Goal: Task Accomplishment & Management: Use online tool/utility

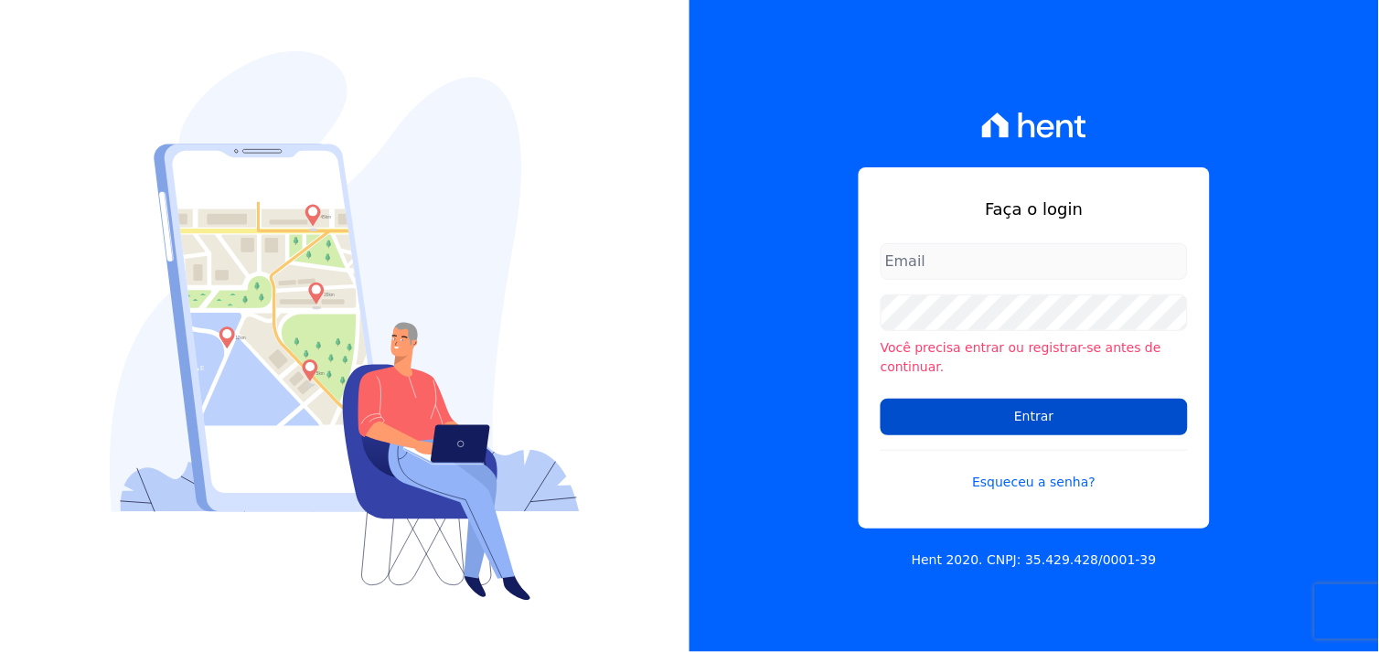
type input "[EMAIL_ADDRESS][DOMAIN_NAME]"
click at [1030, 405] on input "Entrar" at bounding box center [1034, 417] width 307 height 37
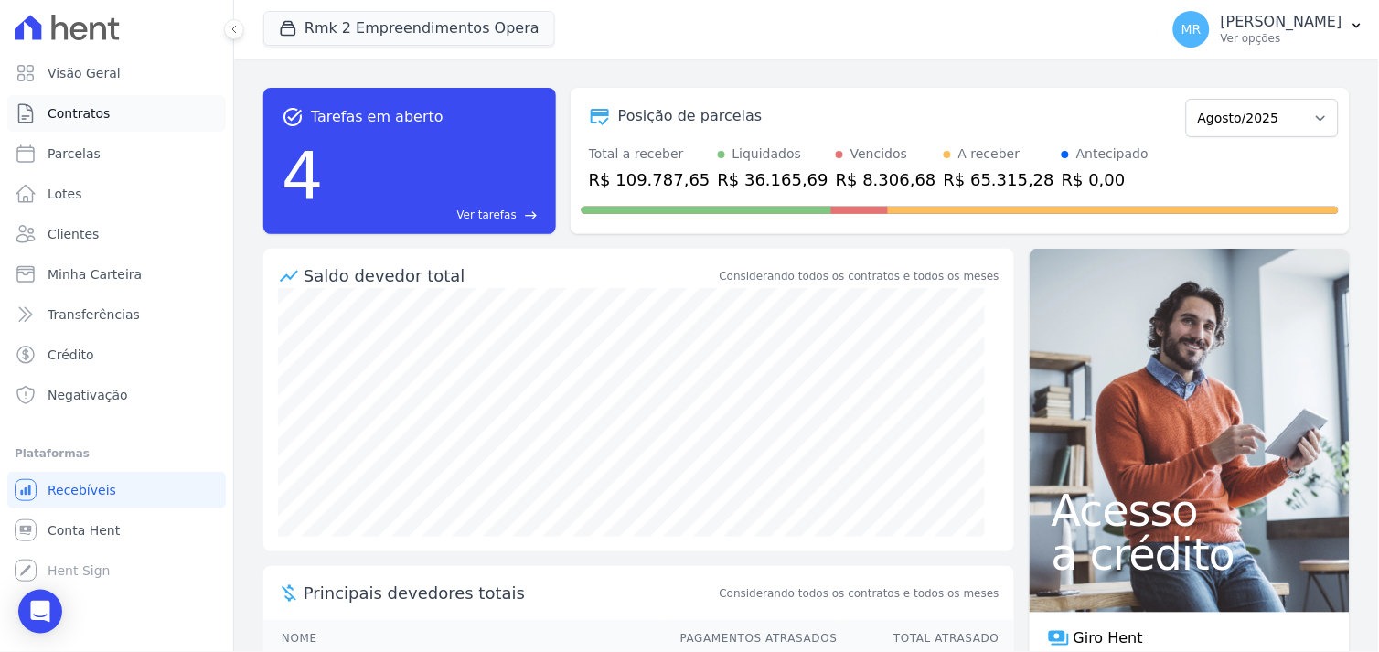
click at [80, 107] on span "Contratos" at bounding box center [79, 113] width 62 height 18
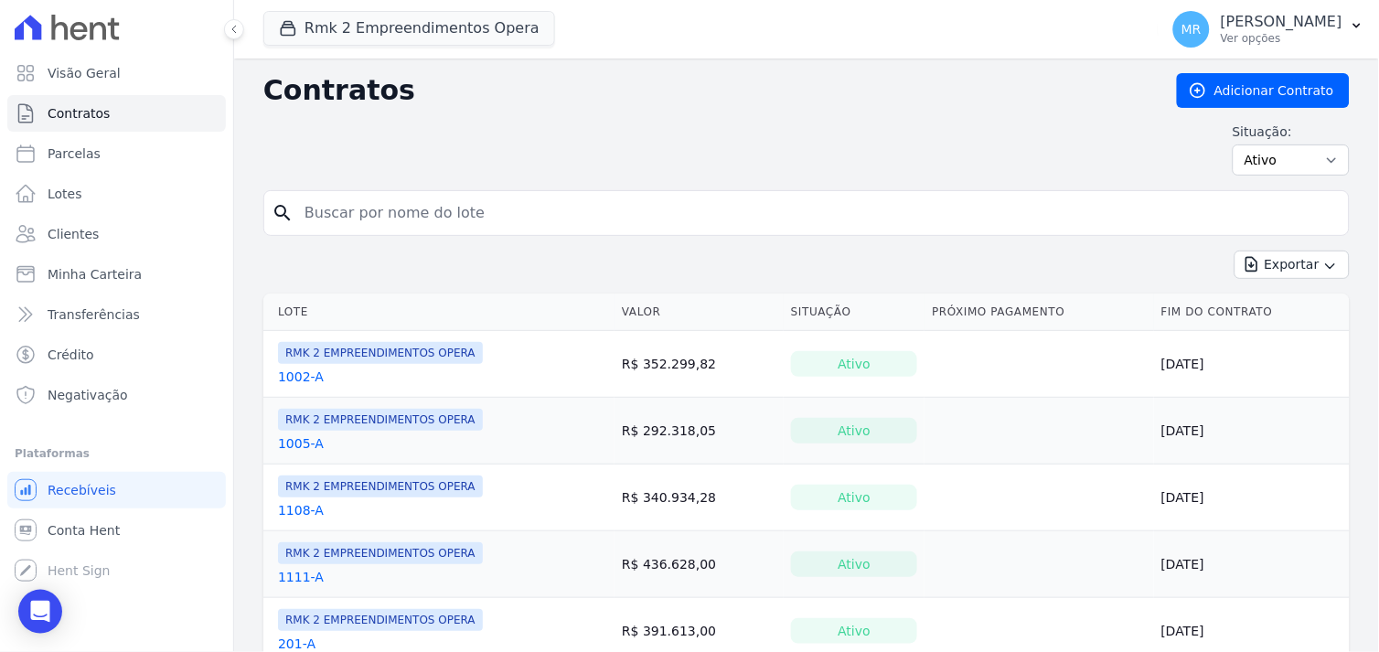
drag, startPoint x: 393, startPoint y: 220, endPoint x: 362, endPoint y: 192, distance: 42.1
click at [369, 197] on input "search" at bounding box center [818, 213] width 1048 height 37
type input "201"
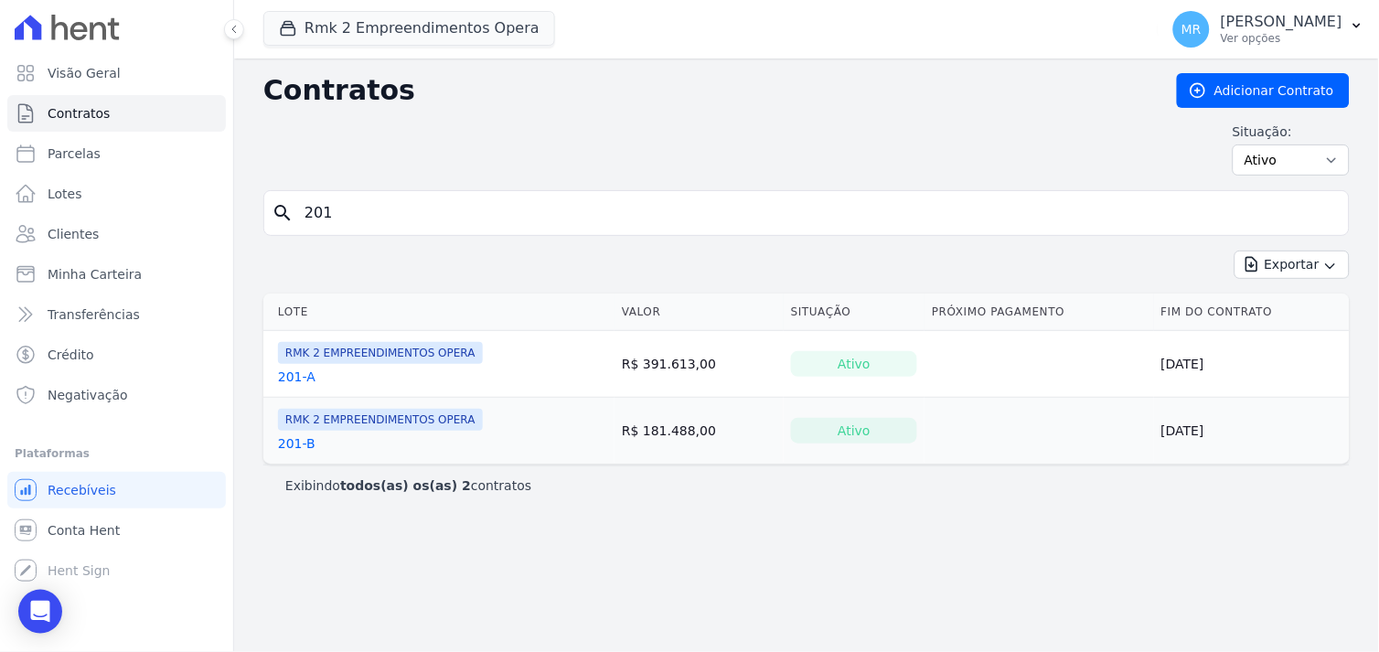
click at [295, 379] on link "201-A" at bounding box center [296, 377] width 37 height 18
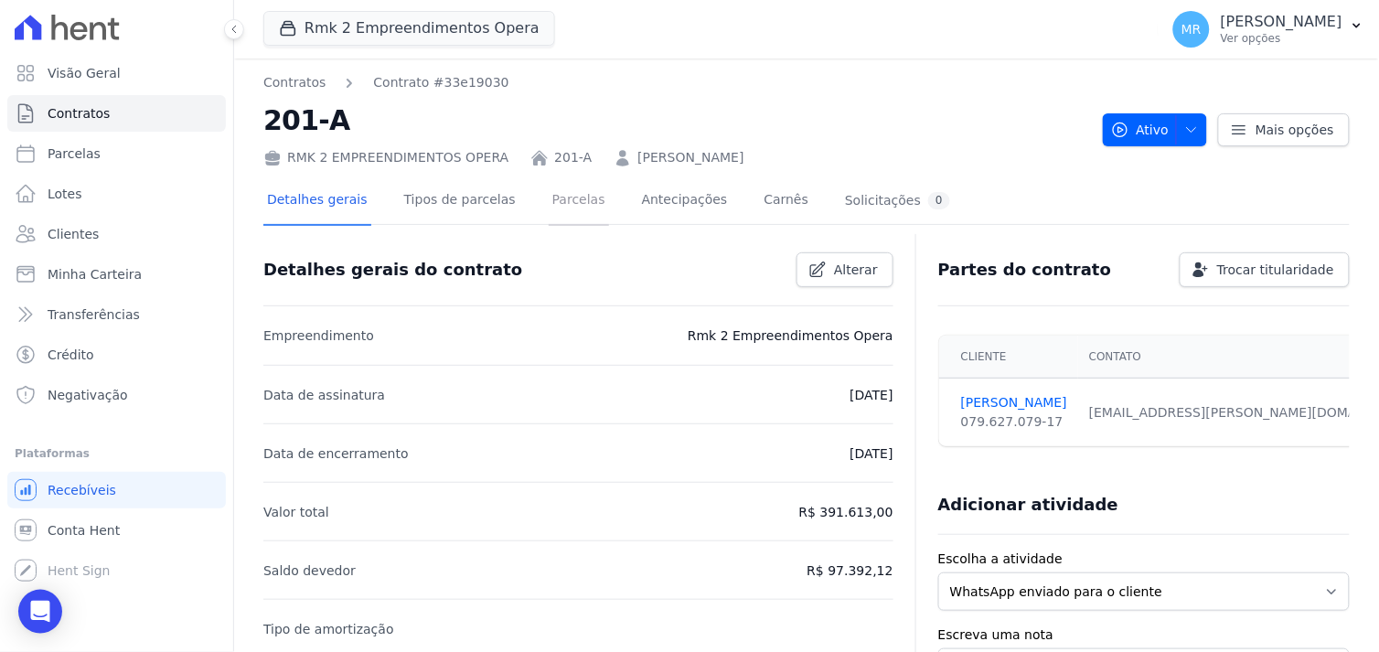
click at [556, 198] on link "Parcelas" at bounding box center [579, 201] width 60 height 48
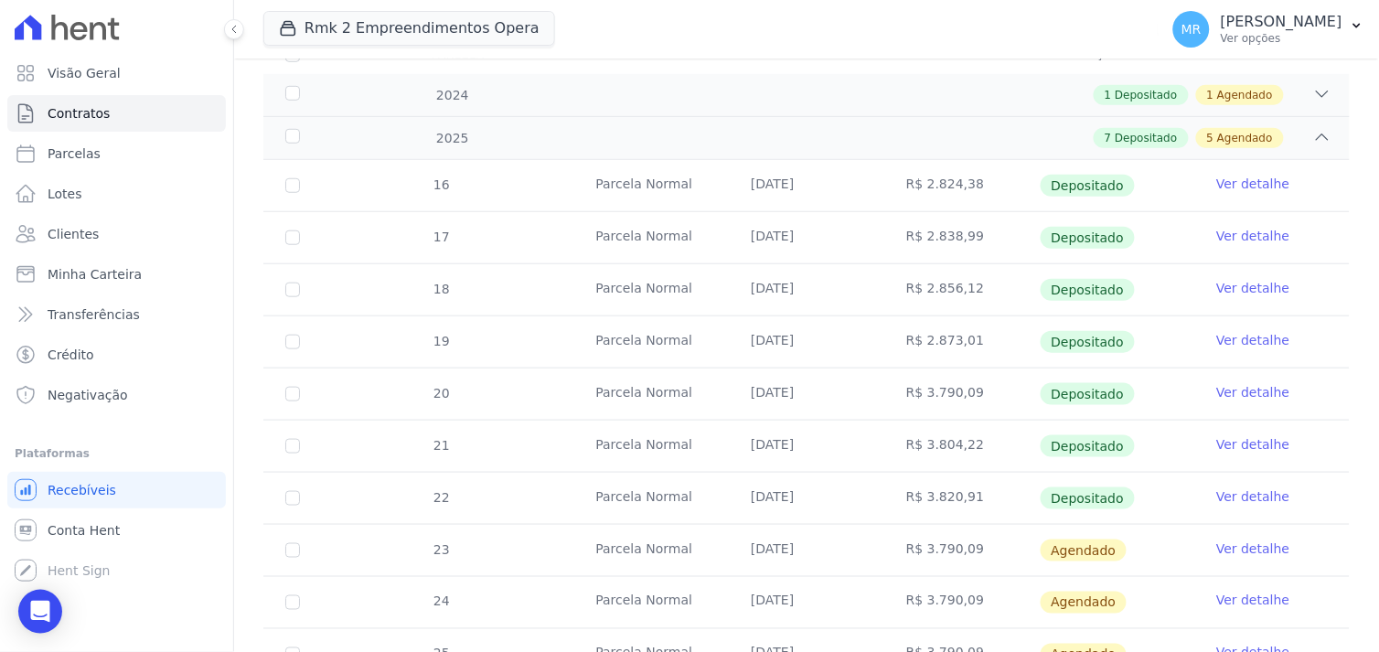
scroll to position [305, 0]
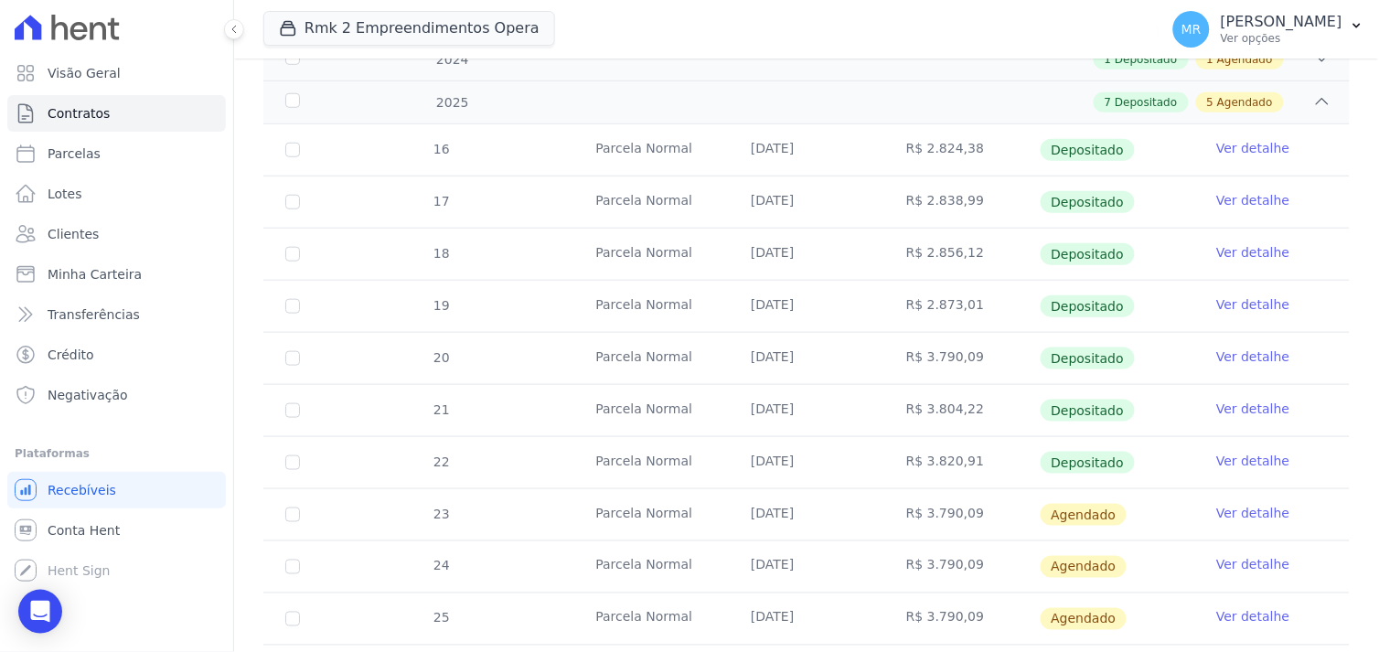
click at [1238, 516] on link "Ver detalhe" at bounding box center [1252, 513] width 73 height 18
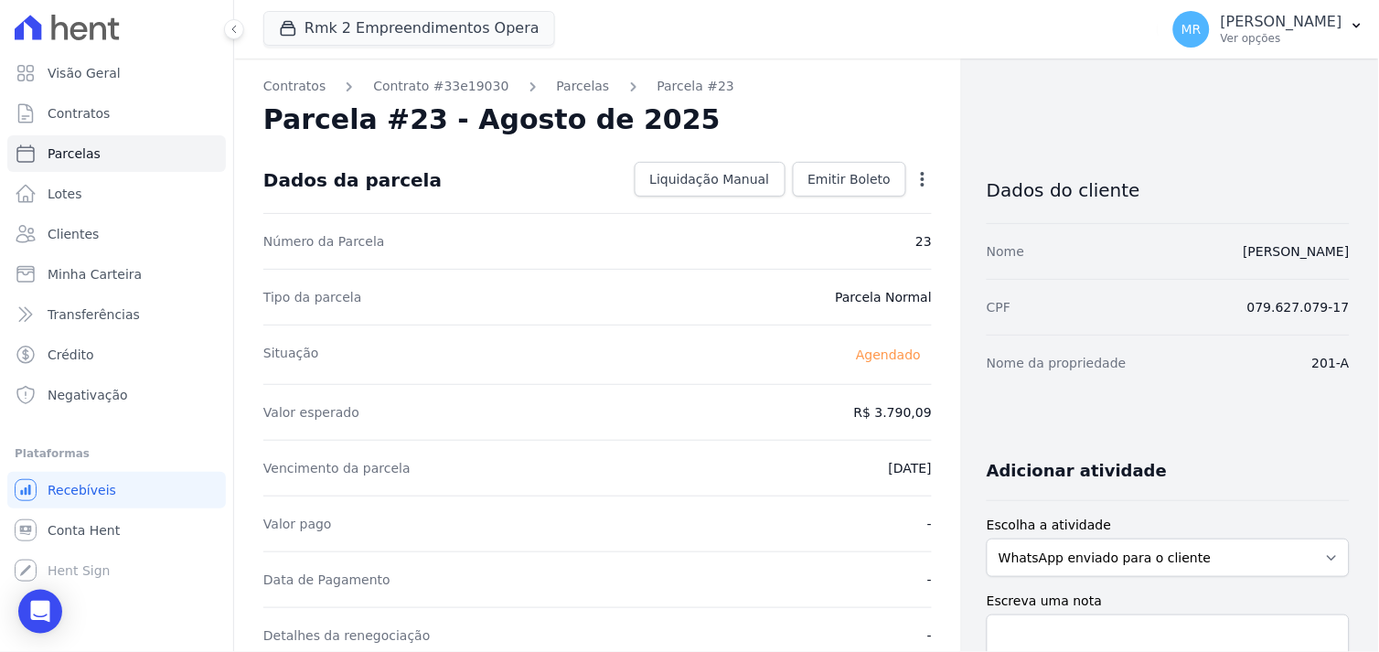
click at [916, 179] on icon "button" at bounding box center [923, 179] width 18 height 18
click at [792, 207] on link "Alterar" at bounding box center [844, 203] width 161 height 33
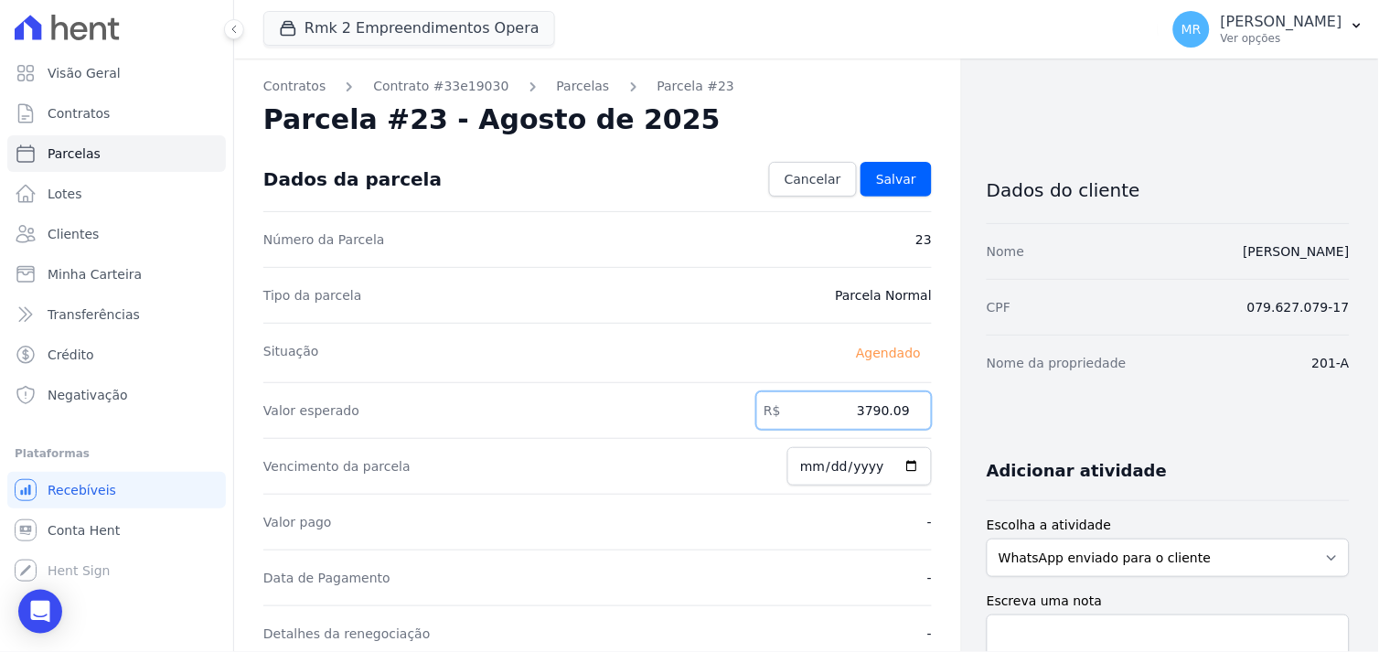
drag, startPoint x: 824, startPoint y: 412, endPoint x: 937, endPoint y: 422, distance: 112.9
type input "3841.66"
type input "2025-08-12"
click at [897, 188] on link "Salvar" at bounding box center [896, 179] width 71 height 35
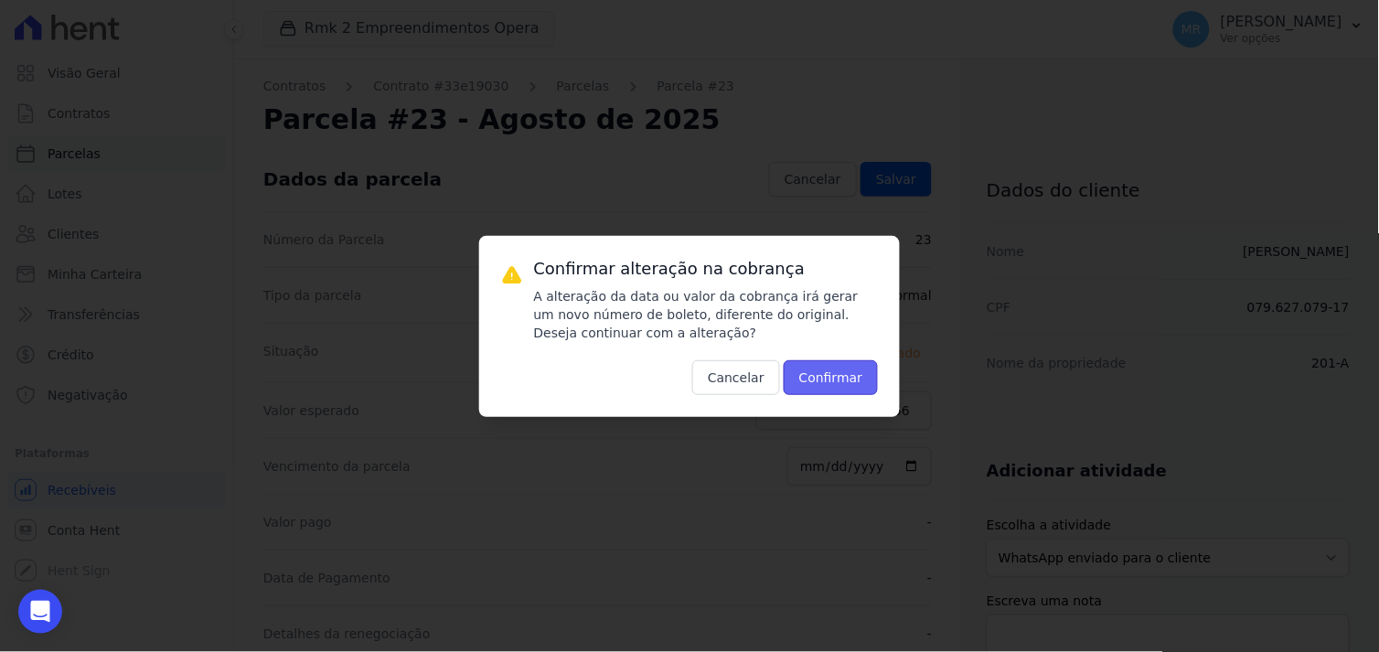
click at [845, 360] on button "Confirmar" at bounding box center [831, 377] width 95 height 35
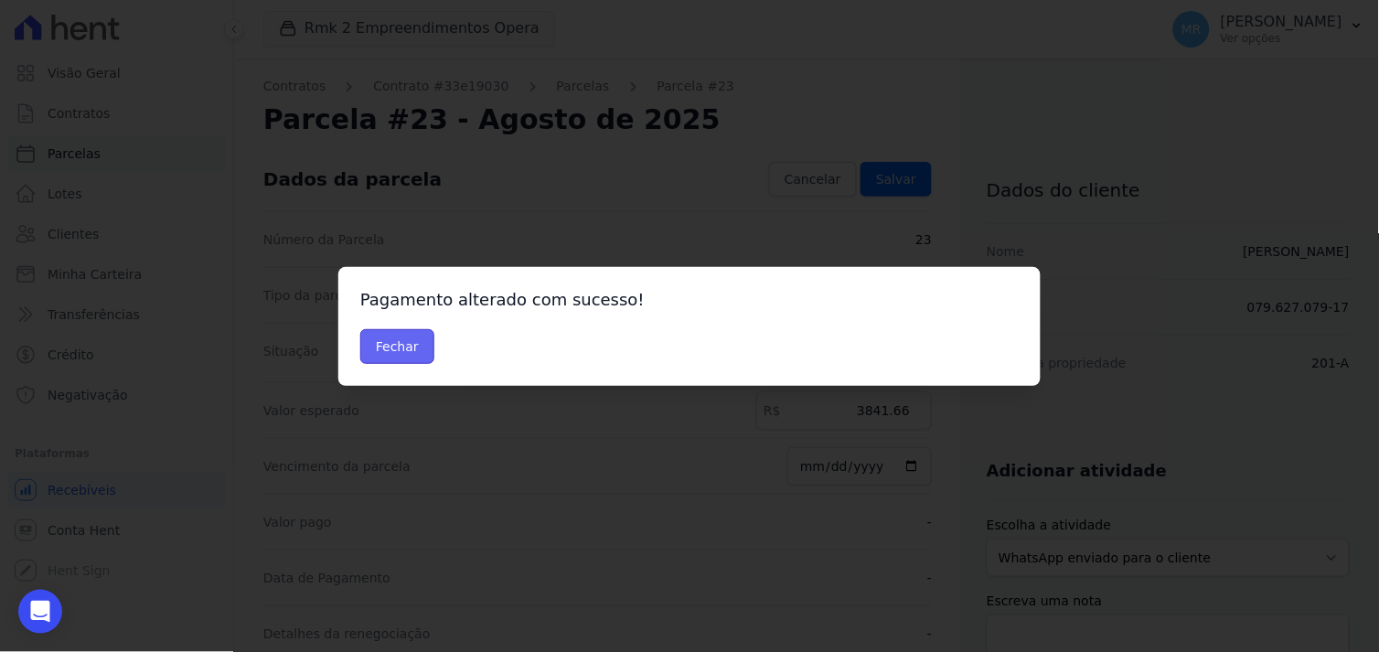
click at [395, 346] on button "Fechar" at bounding box center [397, 346] width 74 height 35
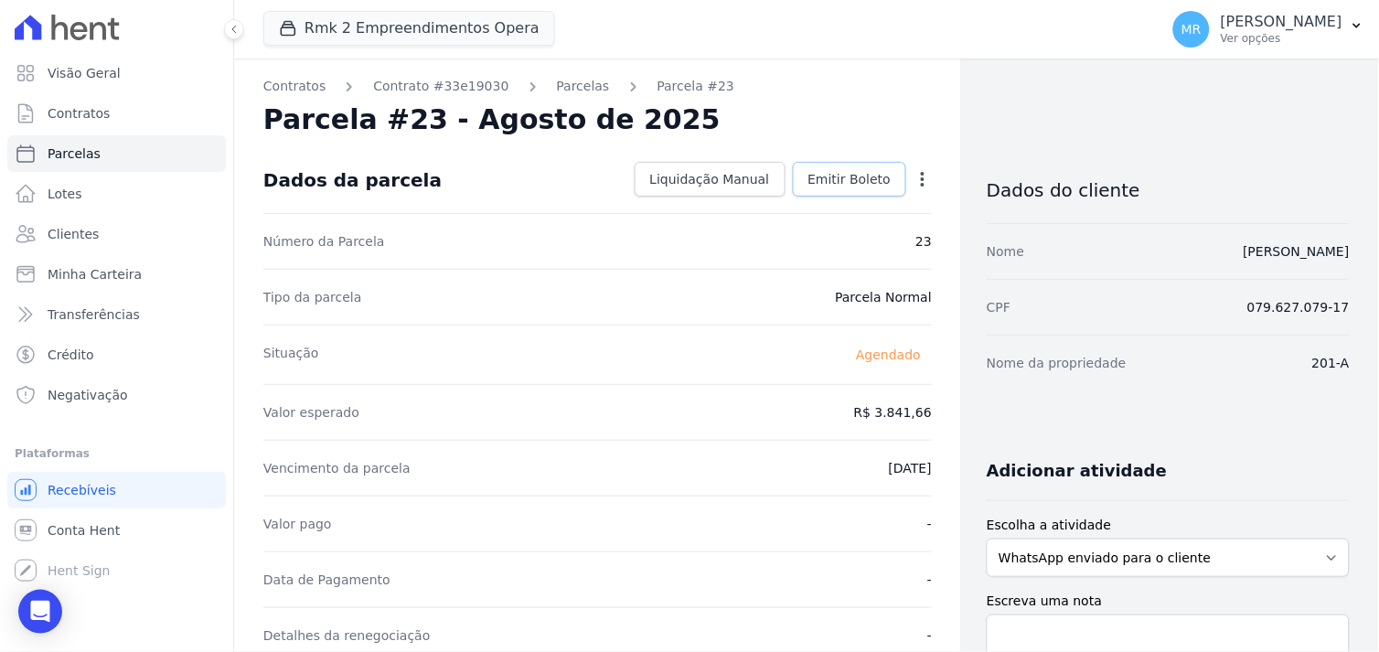
drag, startPoint x: 863, startPoint y: 177, endPoint x: 863, endPoint y: 192, distance: 14.6
click at [863, 177] on span "Emitir Boleto" at bounding box center [850, 179] width 83 height 18
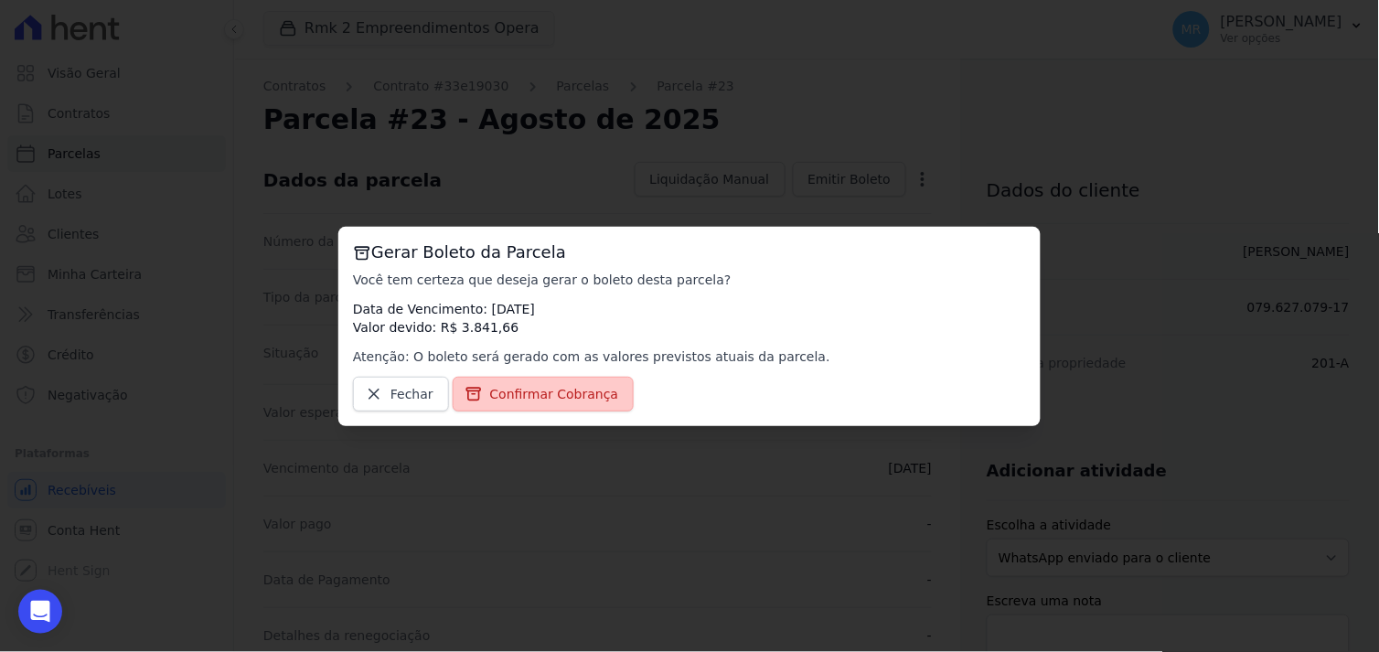
click at [538, 395] on span "Confirmar Cobrança" at bounding box center [554, 394] width 129 height 18
click at [565, 381] on link "Confirmar Cobrança" at bounding box center [544, 394] width 182 height 35
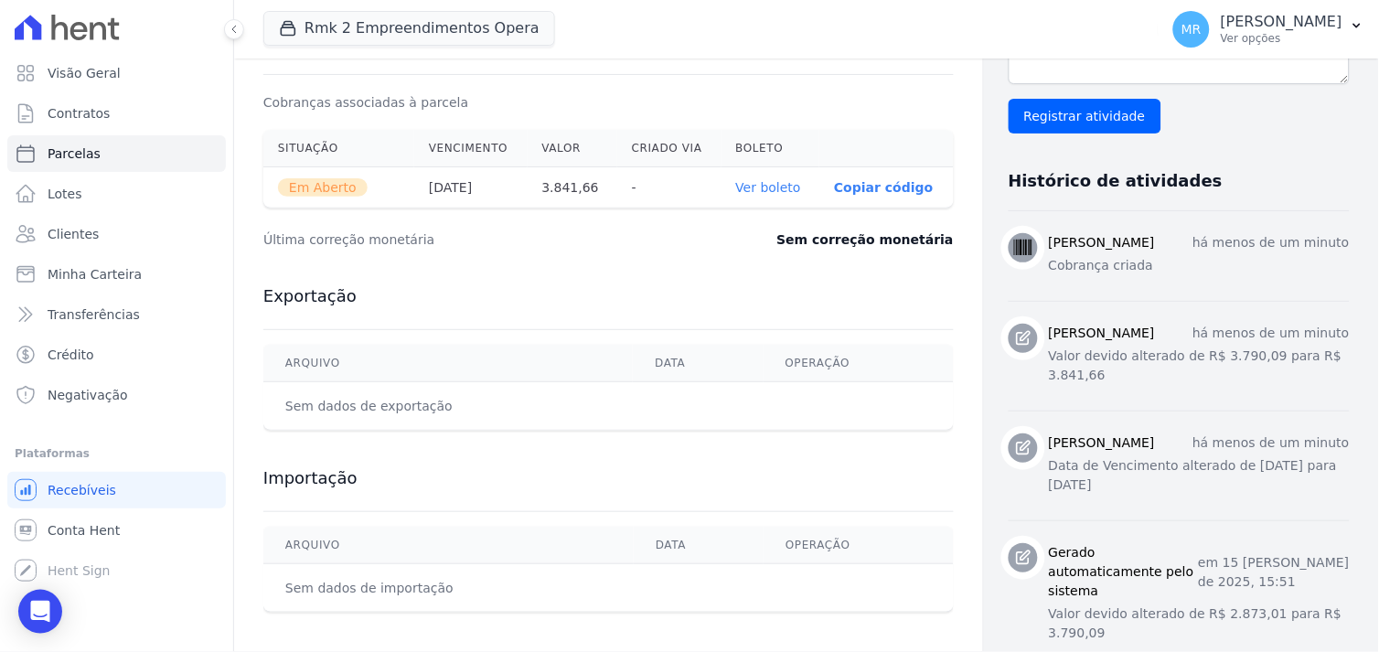
scroll to position [609, 0]
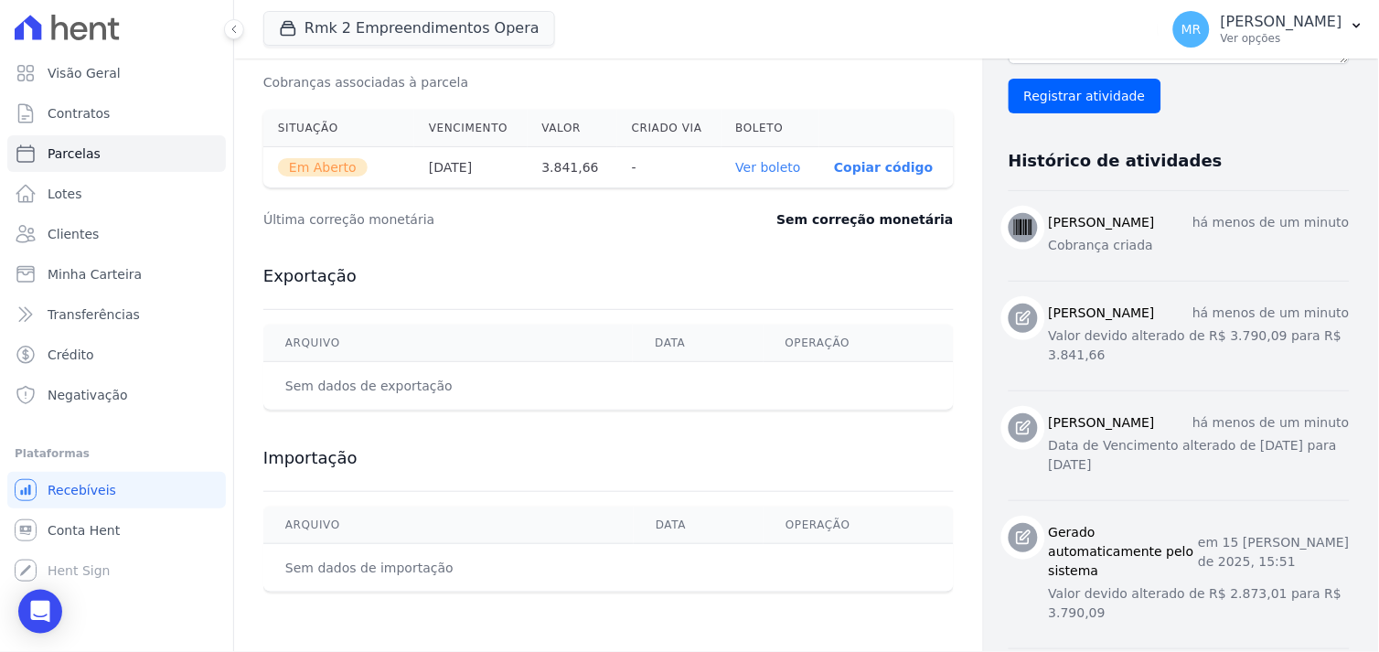
click at [748, 168] on link "Ver boleto" at bounding box center [768, 167] width 65 height 15
click at [1323, 37] on p "Ver opções" at bounding box center [1282, 38] width 122 height 15
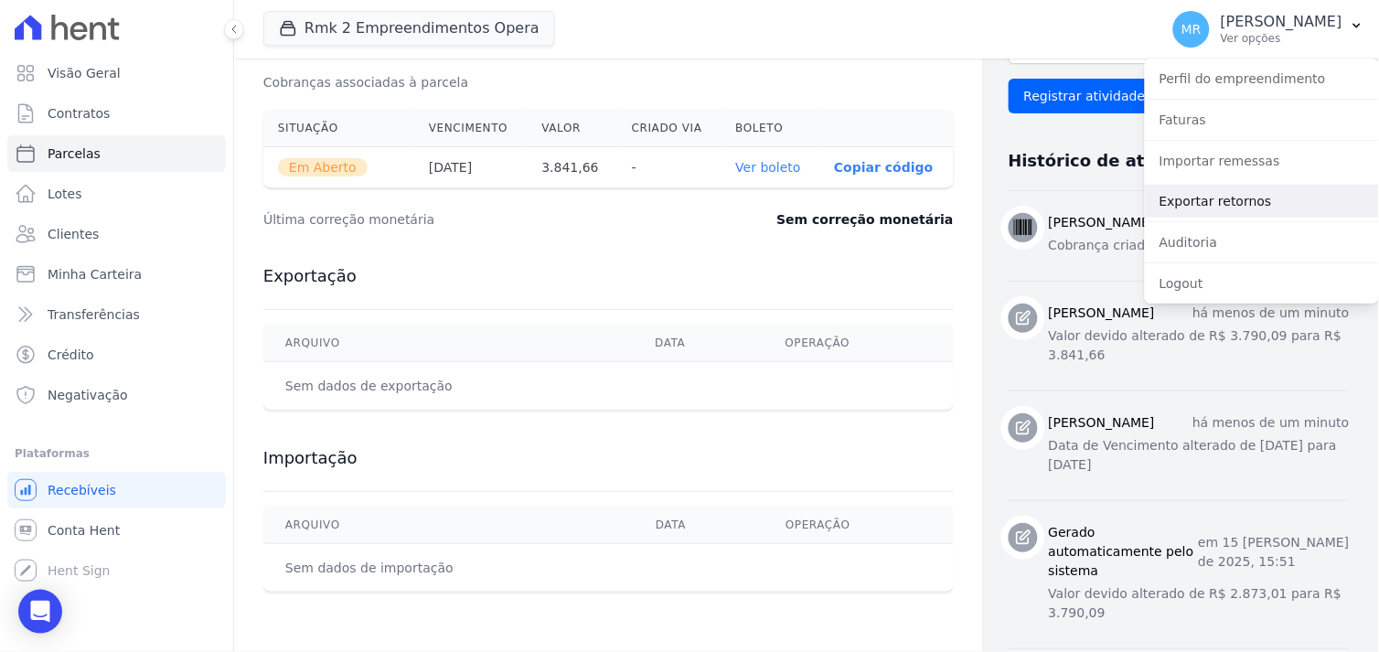
click at [1215, 205] on link "Exportar retornos" at bounding box center [1262, 201] width 234 height 33
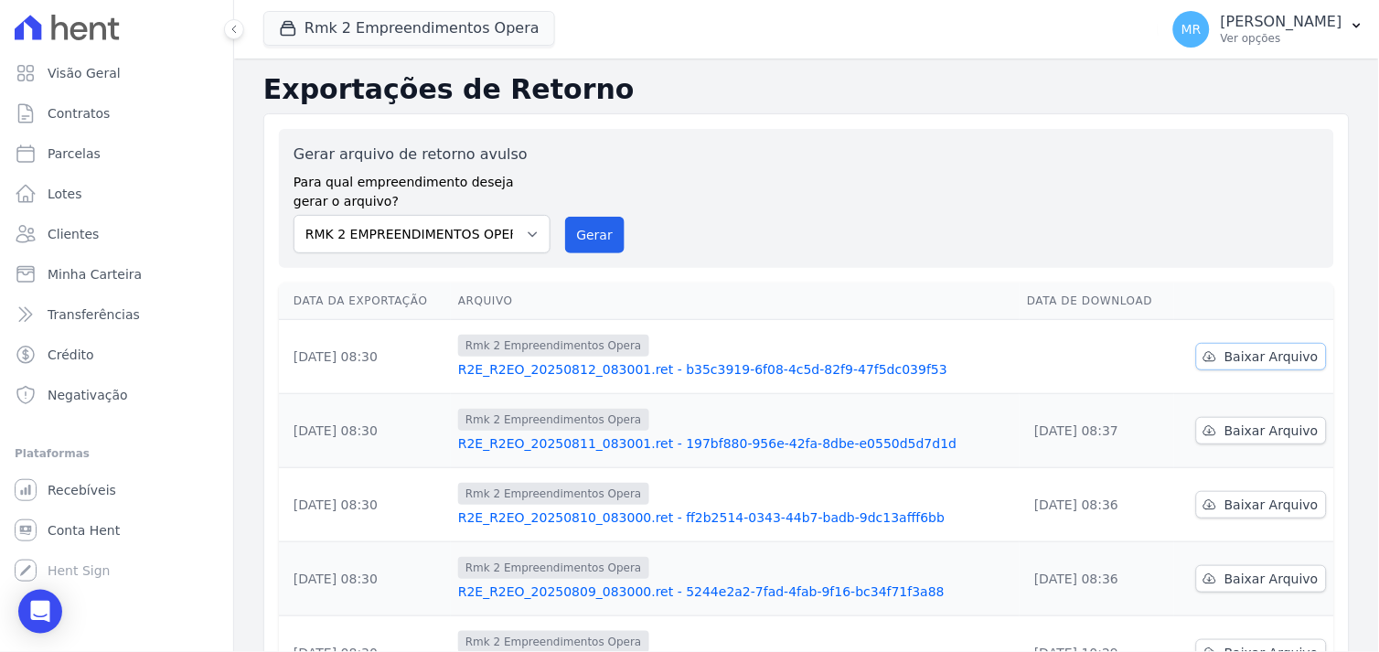
click at [1231, 360] on span "Baixar Arquivo" at bounding box center [1272, 357] width 94 height 18
click at [448, 30] on button "Rmk 2 Empreendimentos Opera" at bounding box center [409, 28] width 292 height 35
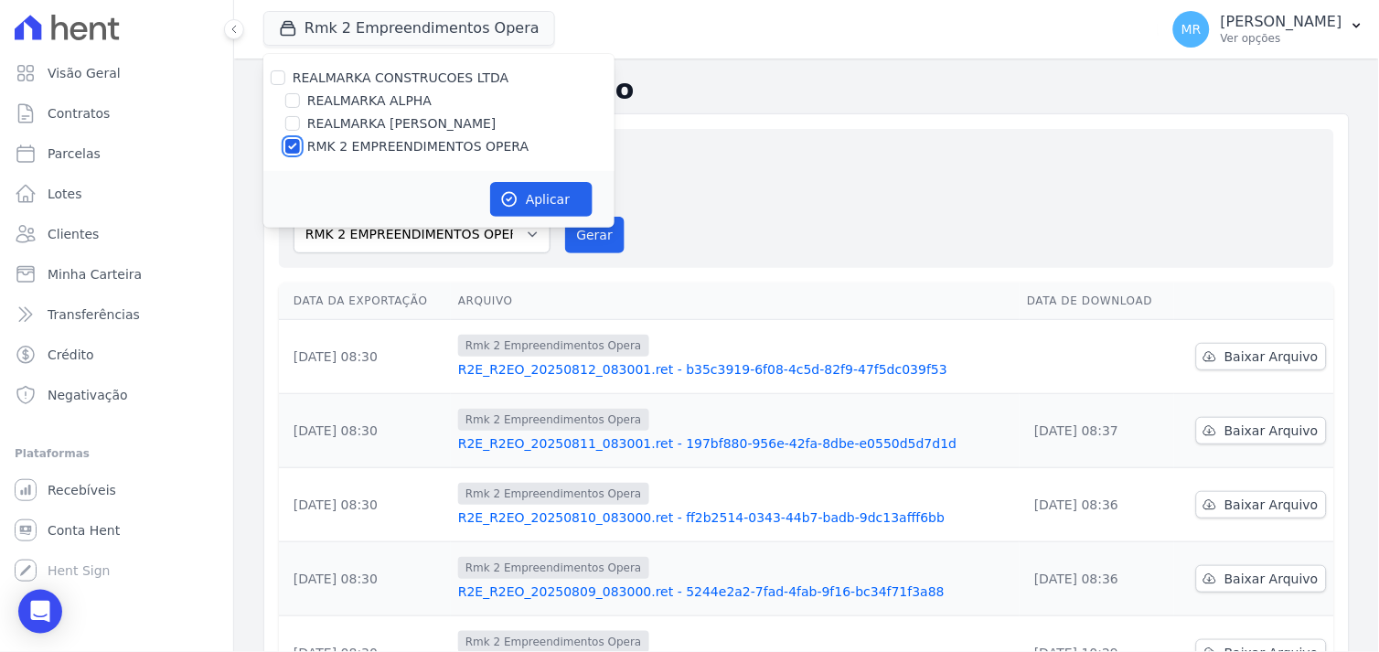
click at [290, 144] on input "RMK 2 EMPREENDIMENTOS OPERA" at bounding box center [292, 146] width 15 height 15
checkbox input "false"
click at [291, 123] on input "REALMARKA REALE" at bounding box center [292, 123] width 15 height 15
checkbox input "true"
click at [512, 194] on icon "button" at bounding box center [509, 199] width 18 height 18
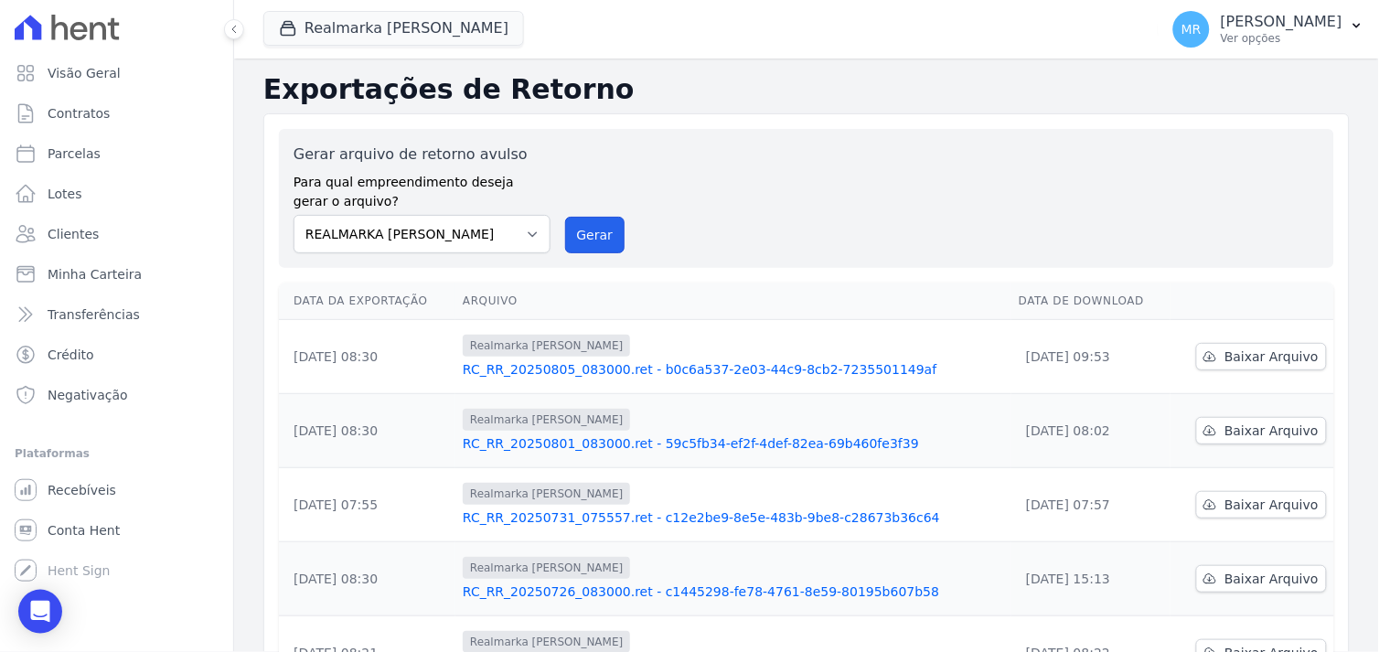
drag, startPoint x: 597, startPoint y: 238, endPoint x: 776, endPoint y: 158, distance: 195.3
click at [597, 236] on button "Gerar" at bounding box center [595, 235] width 60 height 37
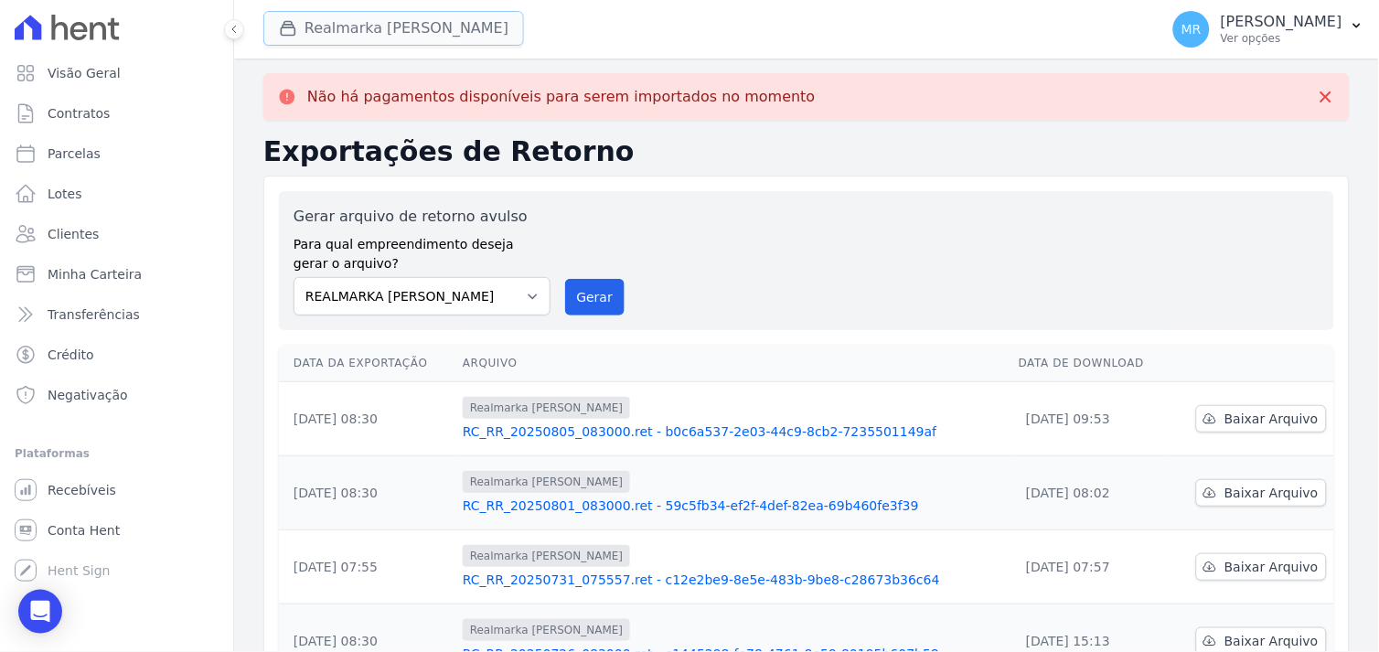
click at [357, 26] on button "Realmarka Reale" at bounding box center [393, 28] width 261 height 35
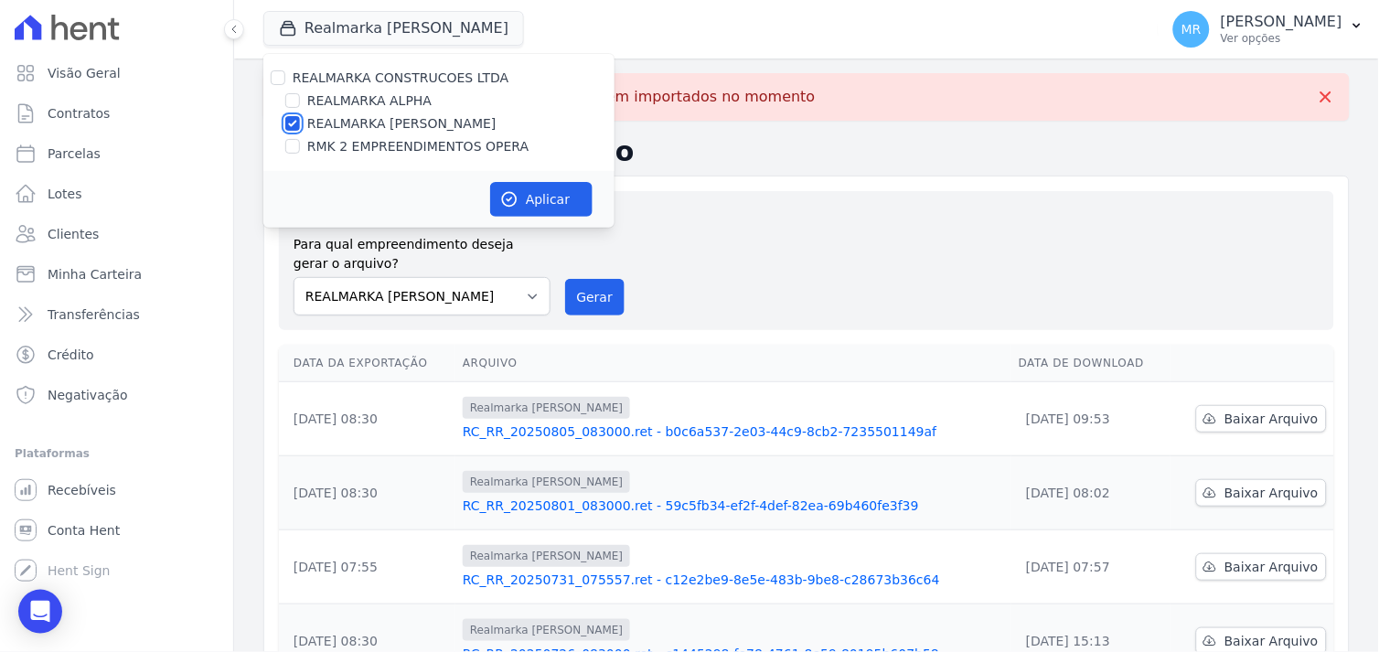
click at [290, 120] on input "REALMARKA REALE" at bounding box center [292, 123] width 15 height 15
checkbox input "false"
click at [295, 94] on input "REALMARKA ALPHA" at bounding box center [292, 100] width 15 height 15
checkbox input "true"
click at [565, 203] on button "Aplicar" at bounding box center [541, 199] width 102 height 35
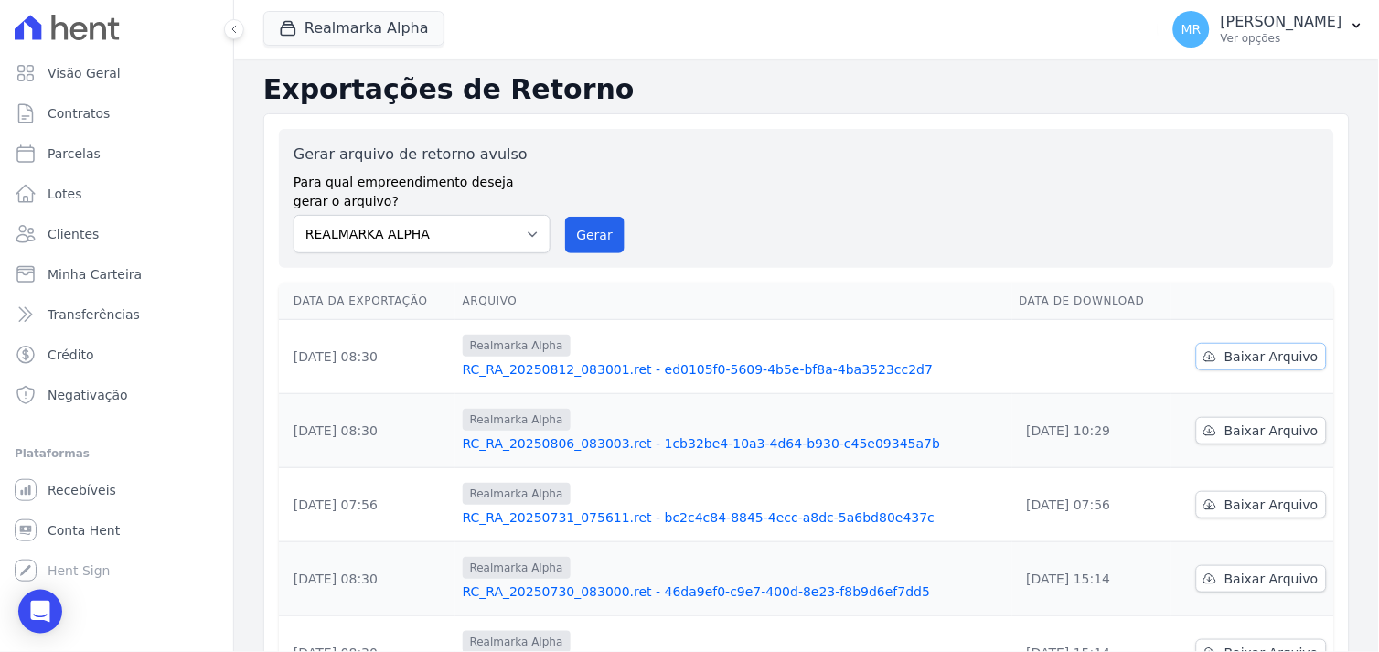
click at [1242, 353] on span "Baixar Arquivo" at bounding box center [1272, 357] width 94 height 18
click at [1225, 351] on span "Baixar Arquivo" at bounding box center [1272, 357] width 94 height 18
